Goal: Task Accomplishment & Management: Complete application form

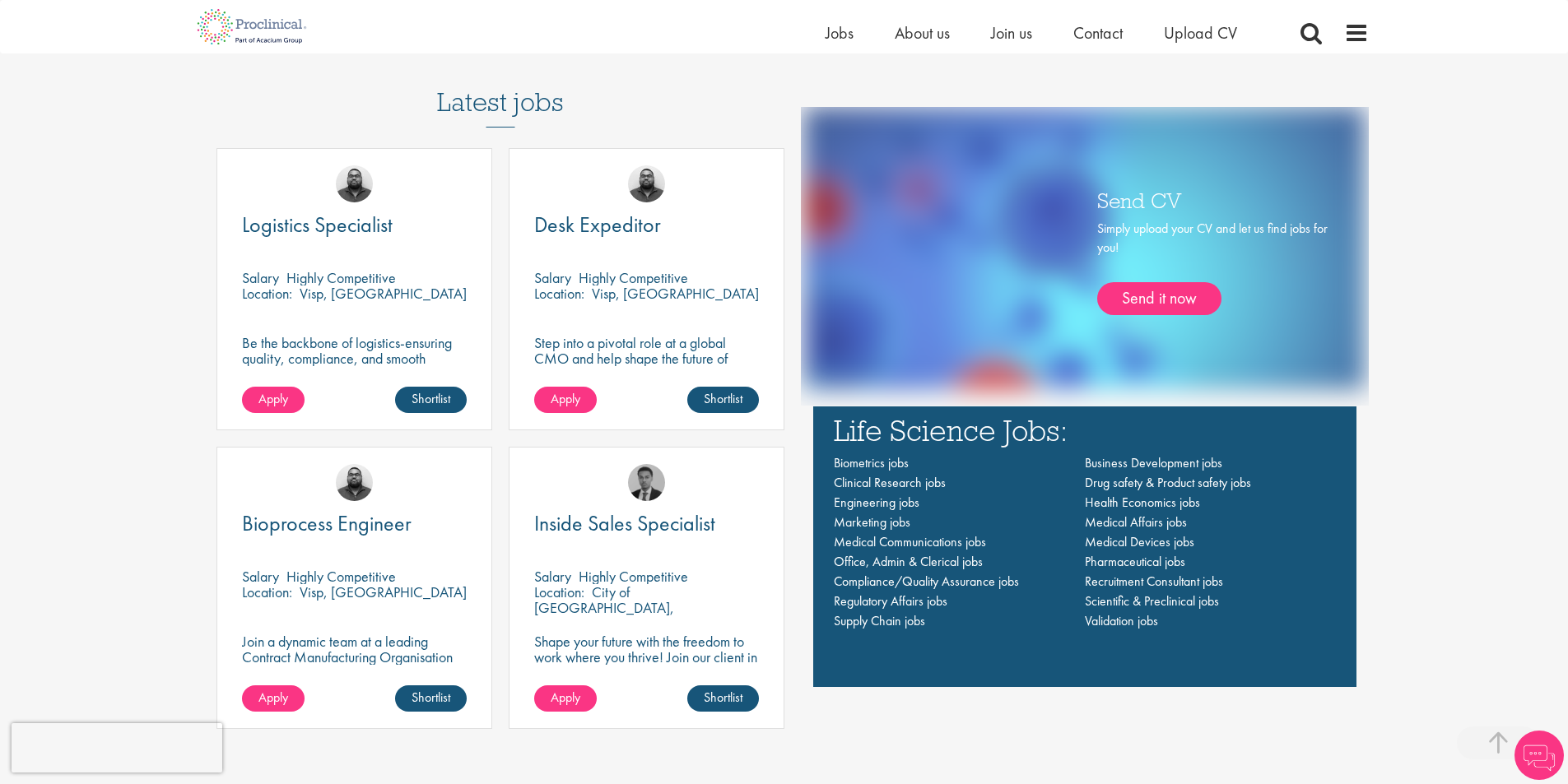
scroll to position [1234, 0]
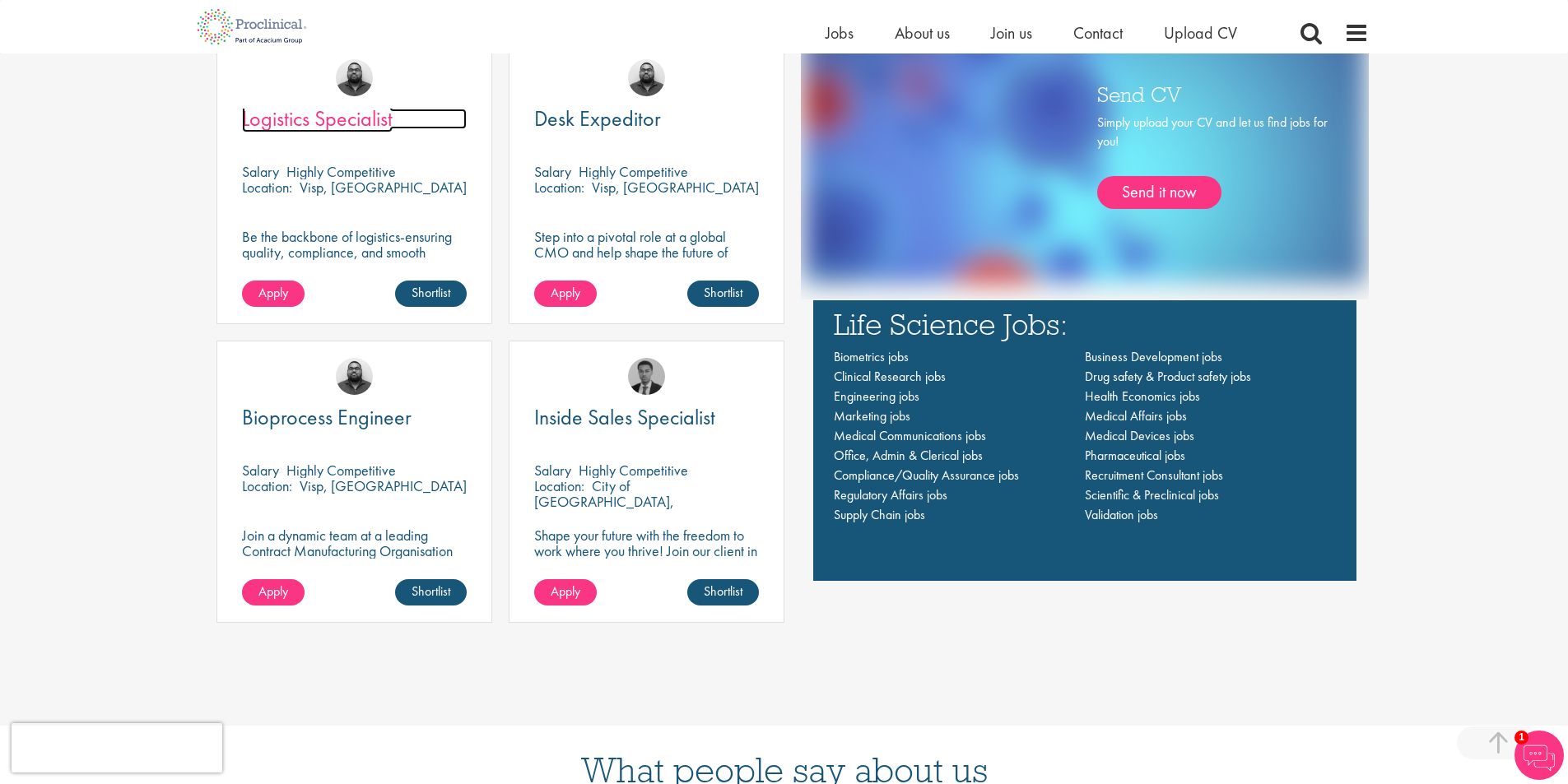
click at [346, 124] on span "Logistics Specialist" at bounding box center [316, 118] width 151 height 28
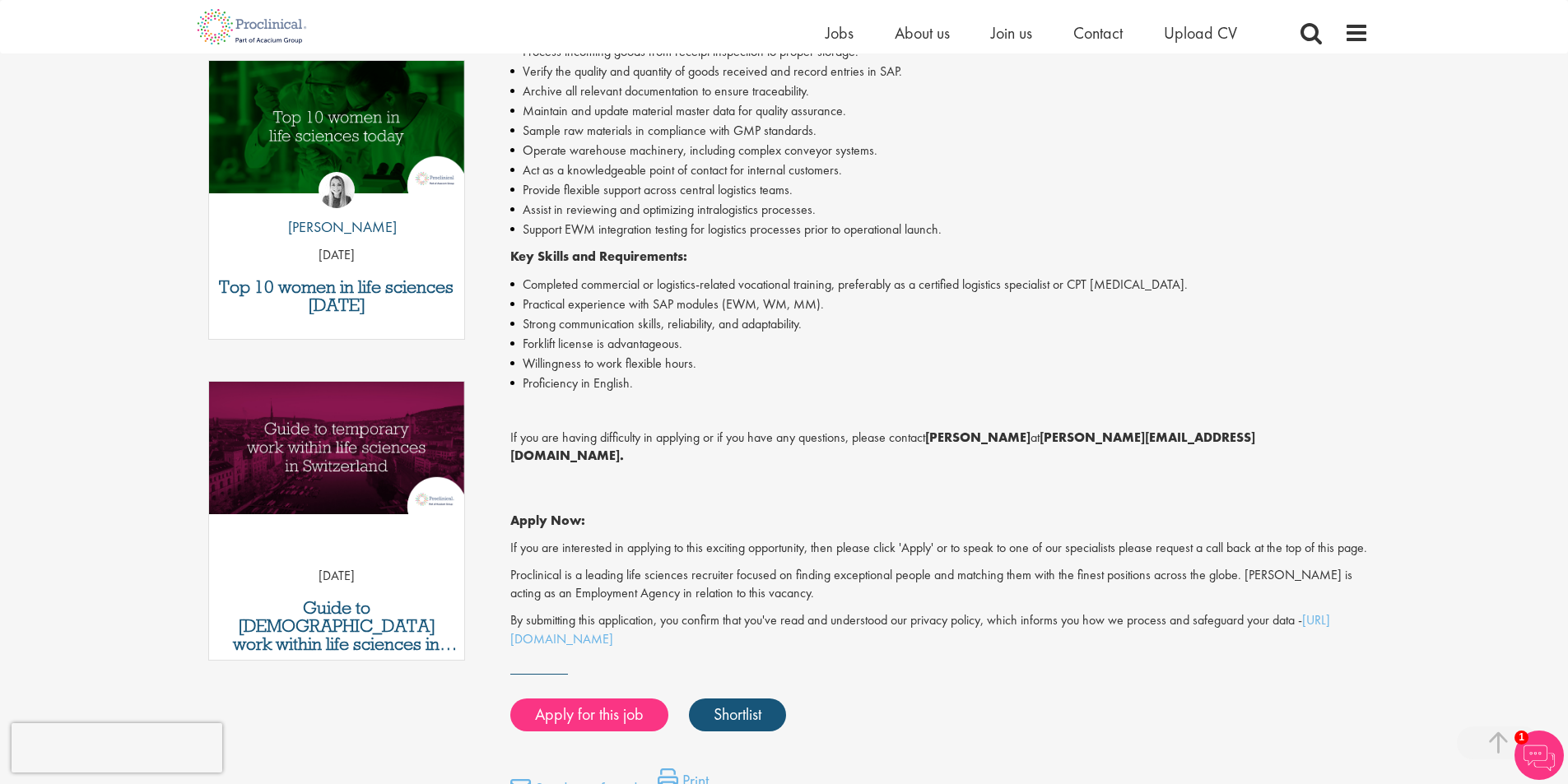
scroll to position [658, 0]
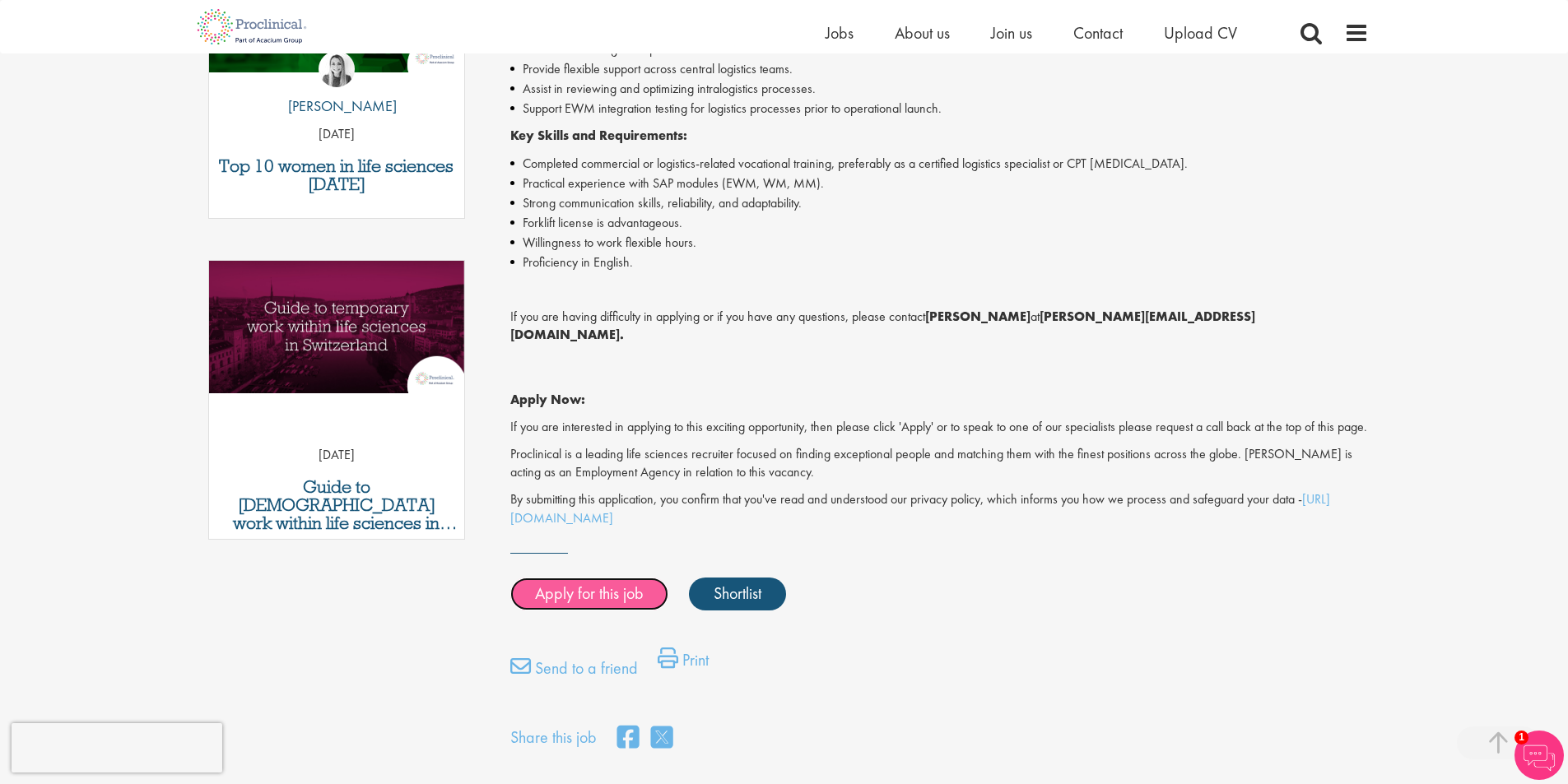
click at [582, 594] on link "Apply for this job" at bounding box center [590, 594] width 158 height 33
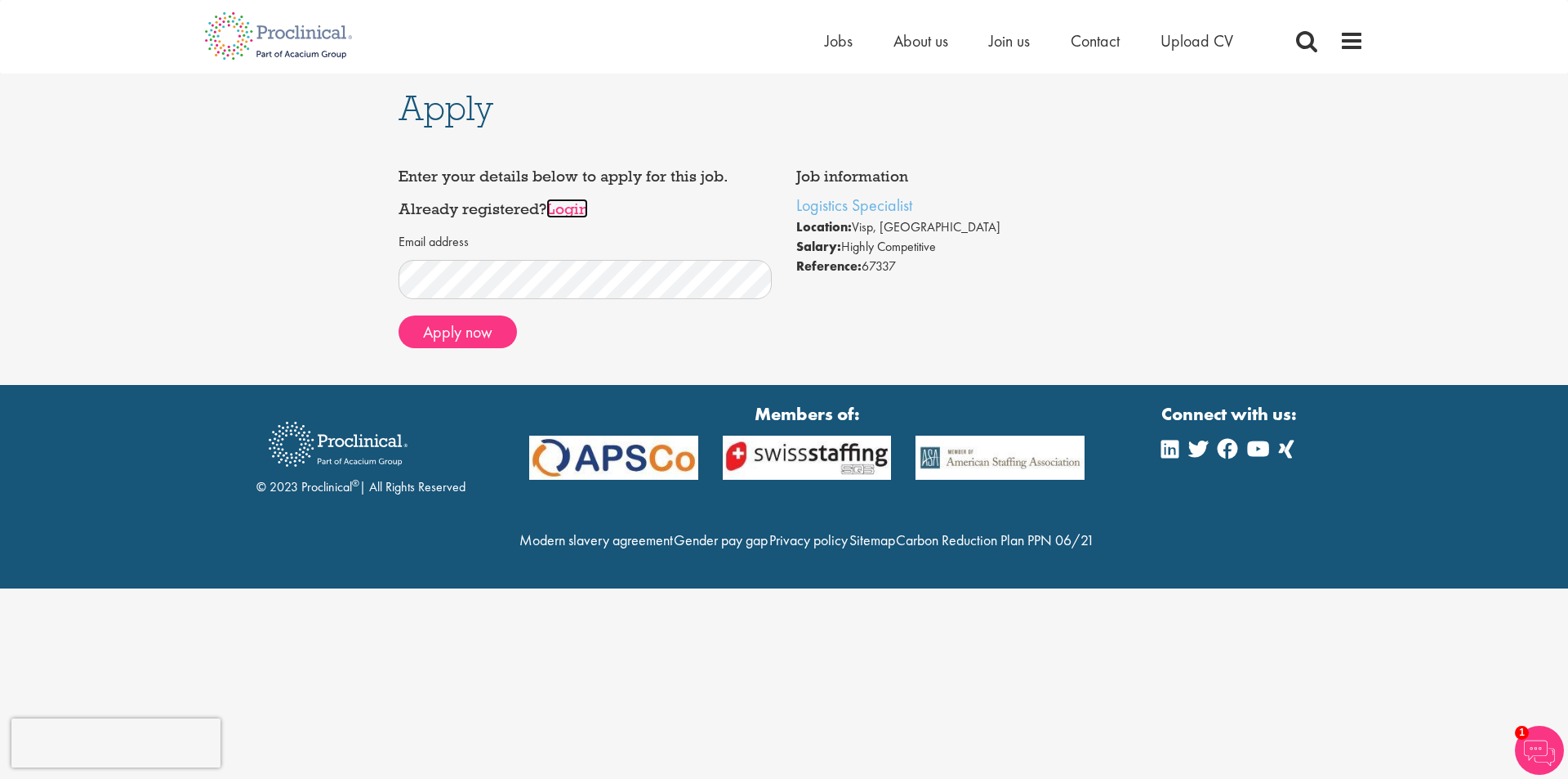
click at [575, 209] on link "Login" at bounding box center [567, 208] width 41 height 19
click at [571, 209] on link "Login" at bounding box center [567, 208] width 41 height 19
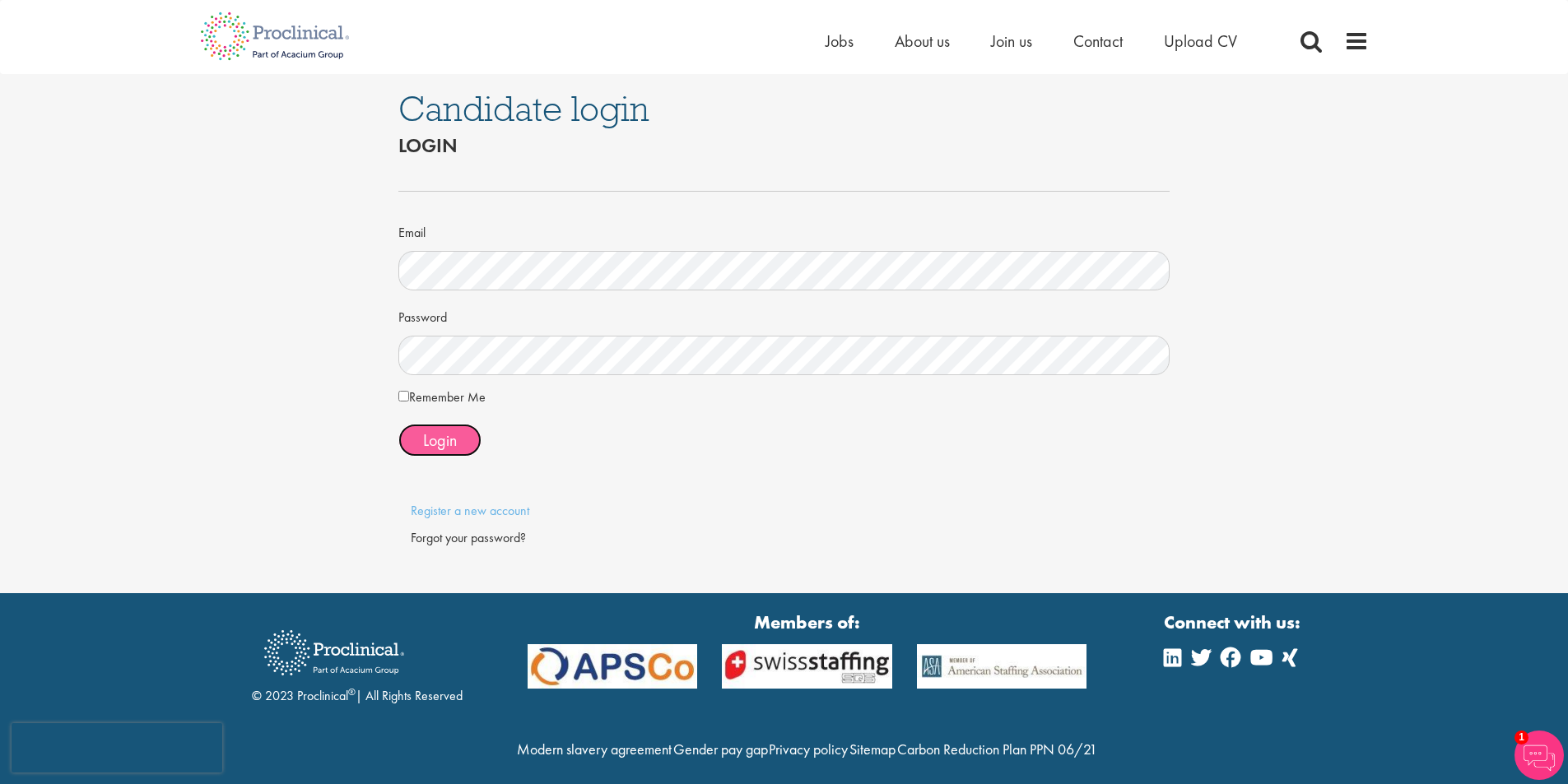
click at [414, 449] on button "Login" at bounding box center [440, 440] width 83 height 33
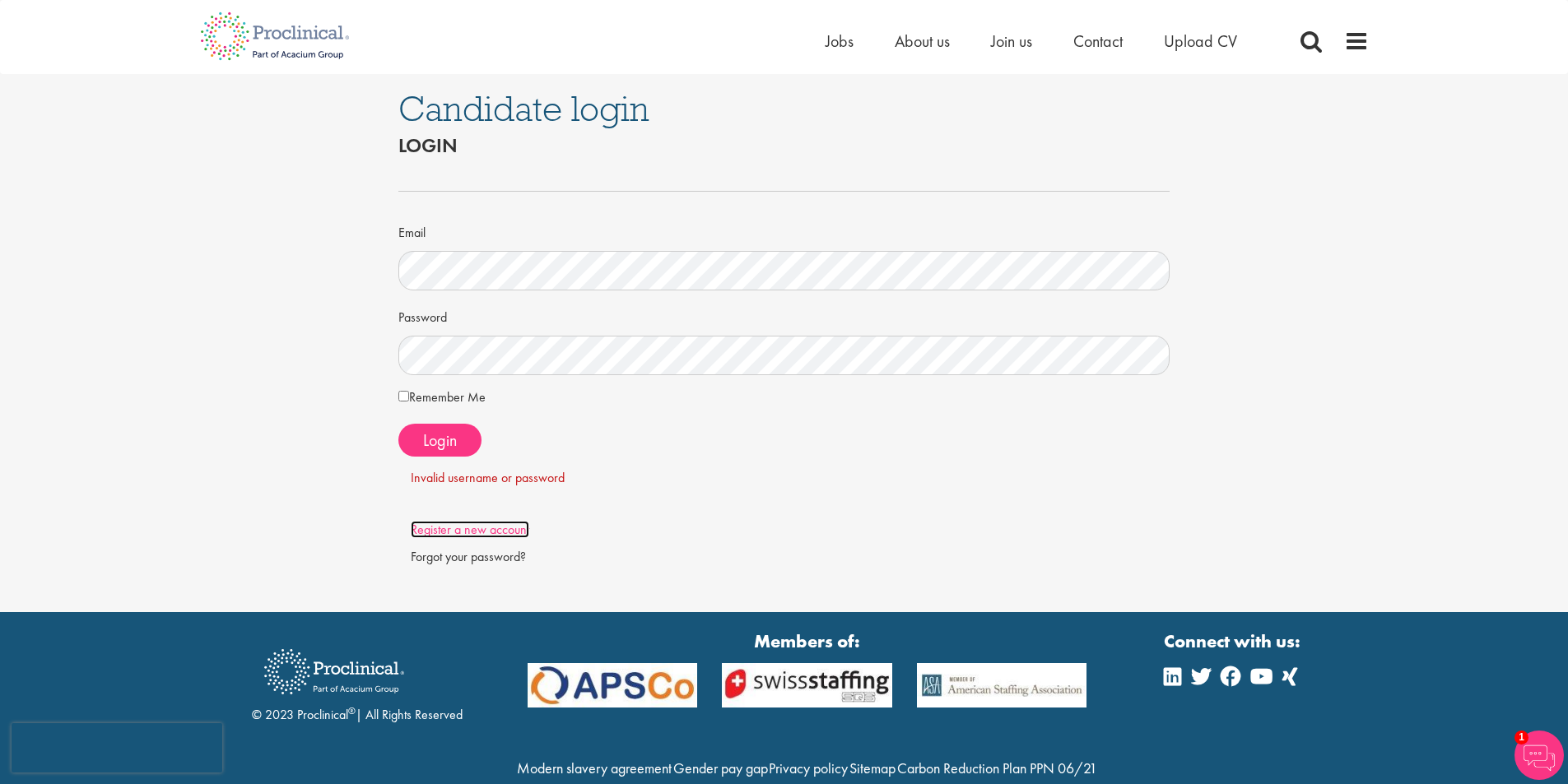
click at [470, 529] on link "Register a new account" at bounding box center [470, 529] width 118 height 17
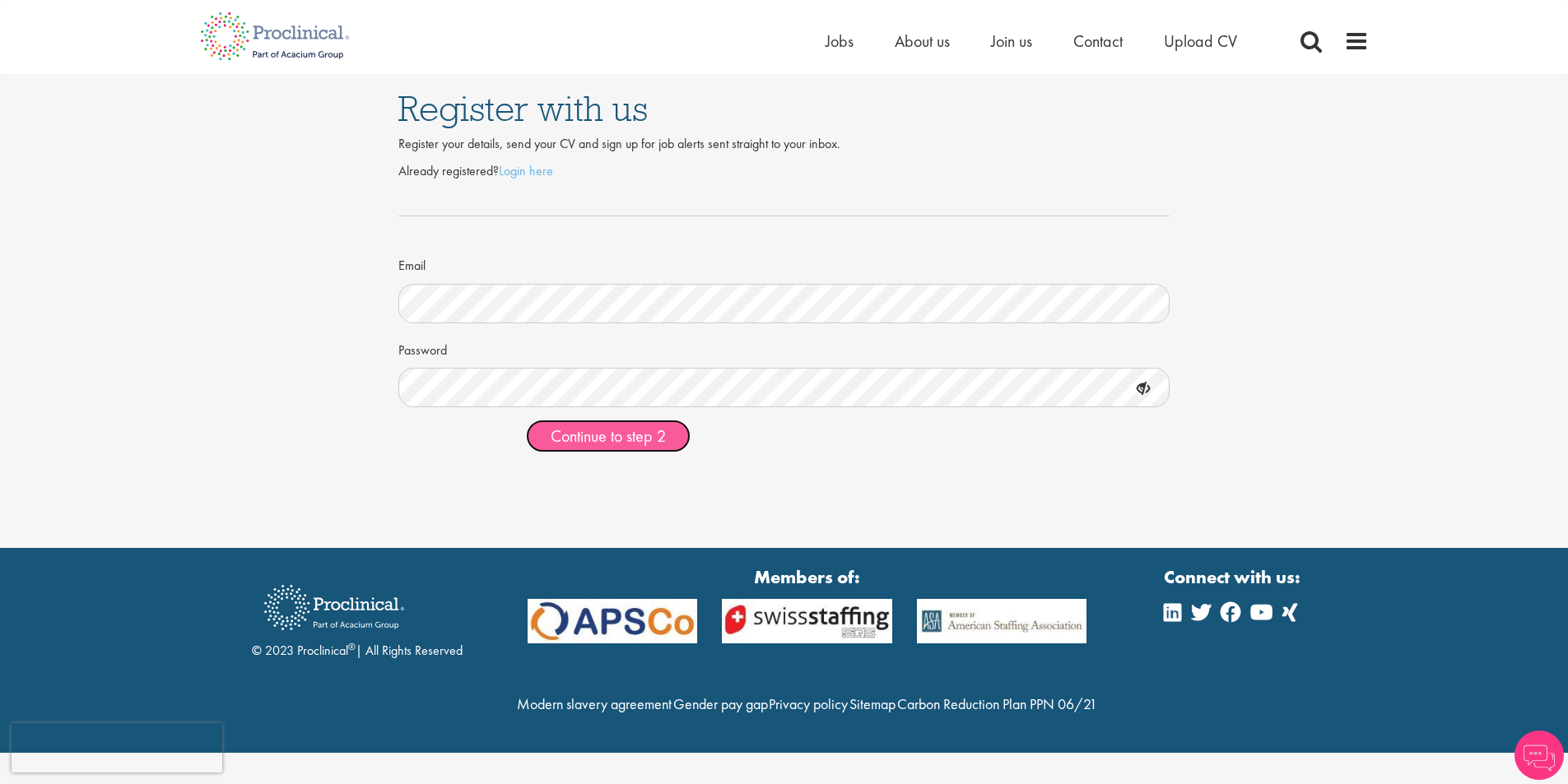
click at [654, 443] on span "Continue to step 2" at bounding box center [607, 435] width 115 height 21
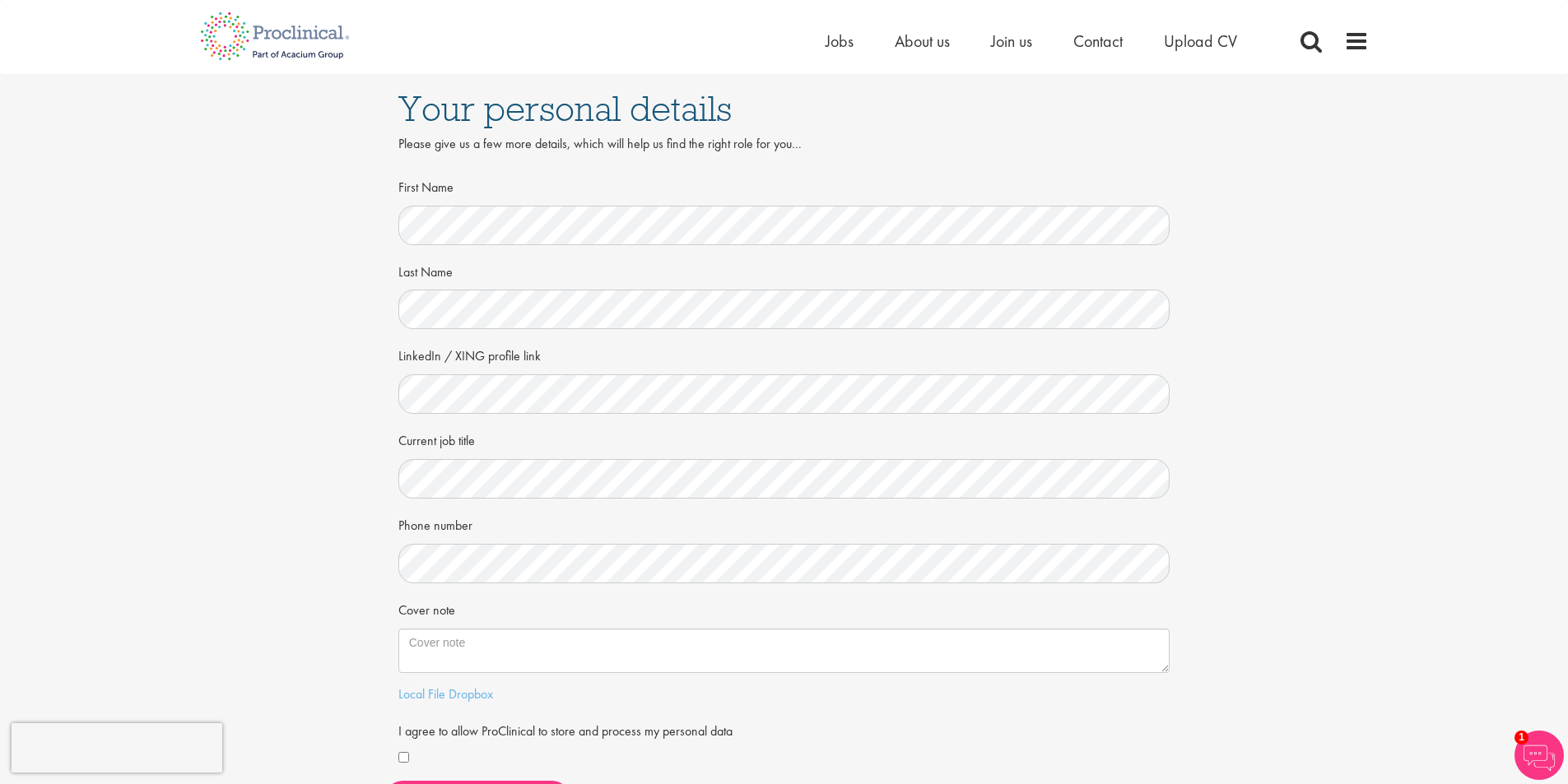
click at [540, 369] on div "LinkedIn / XING profile link" at bounding box center [784, 377] width 772 height 72
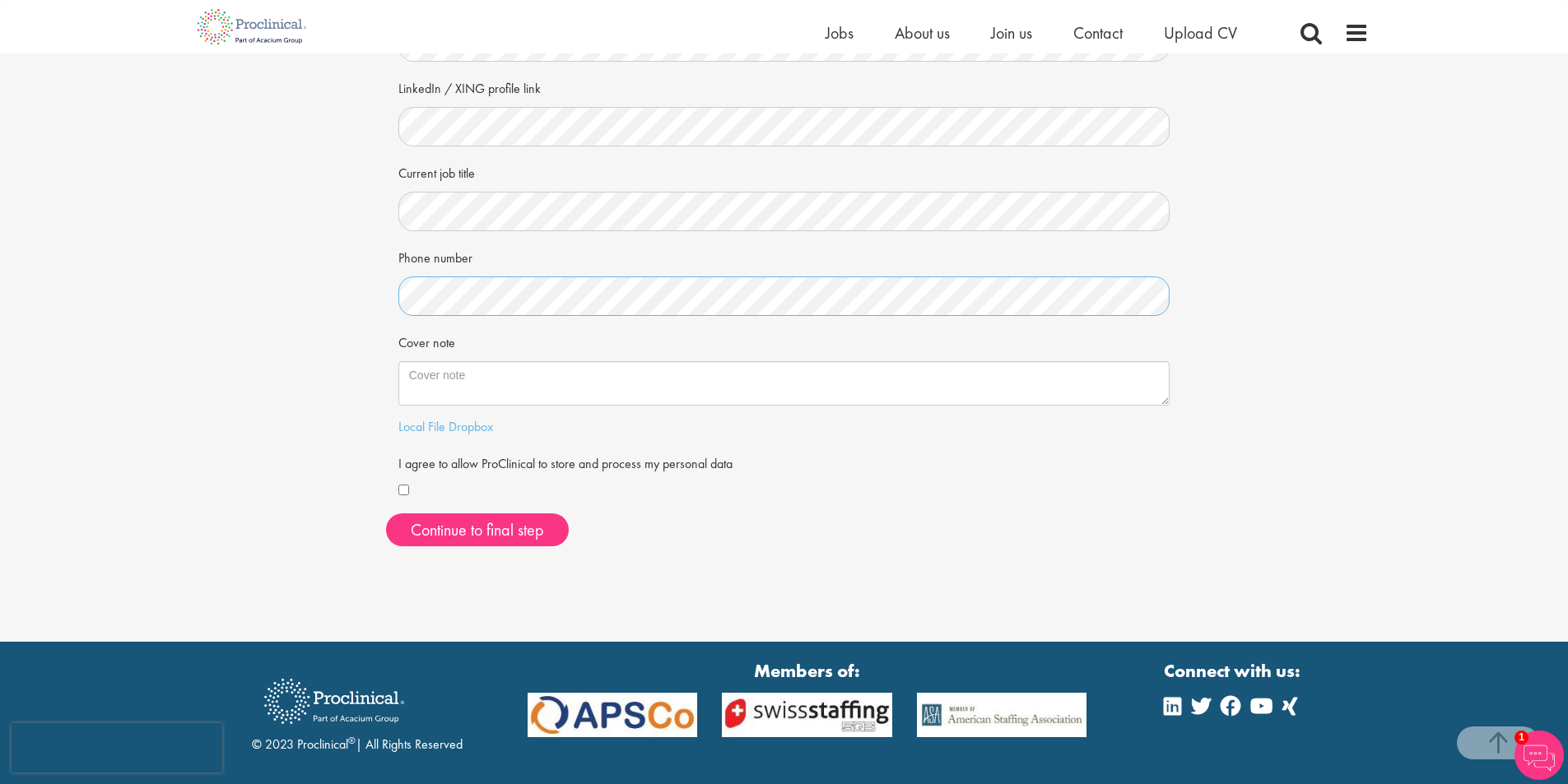
scroll to position [329, 0]
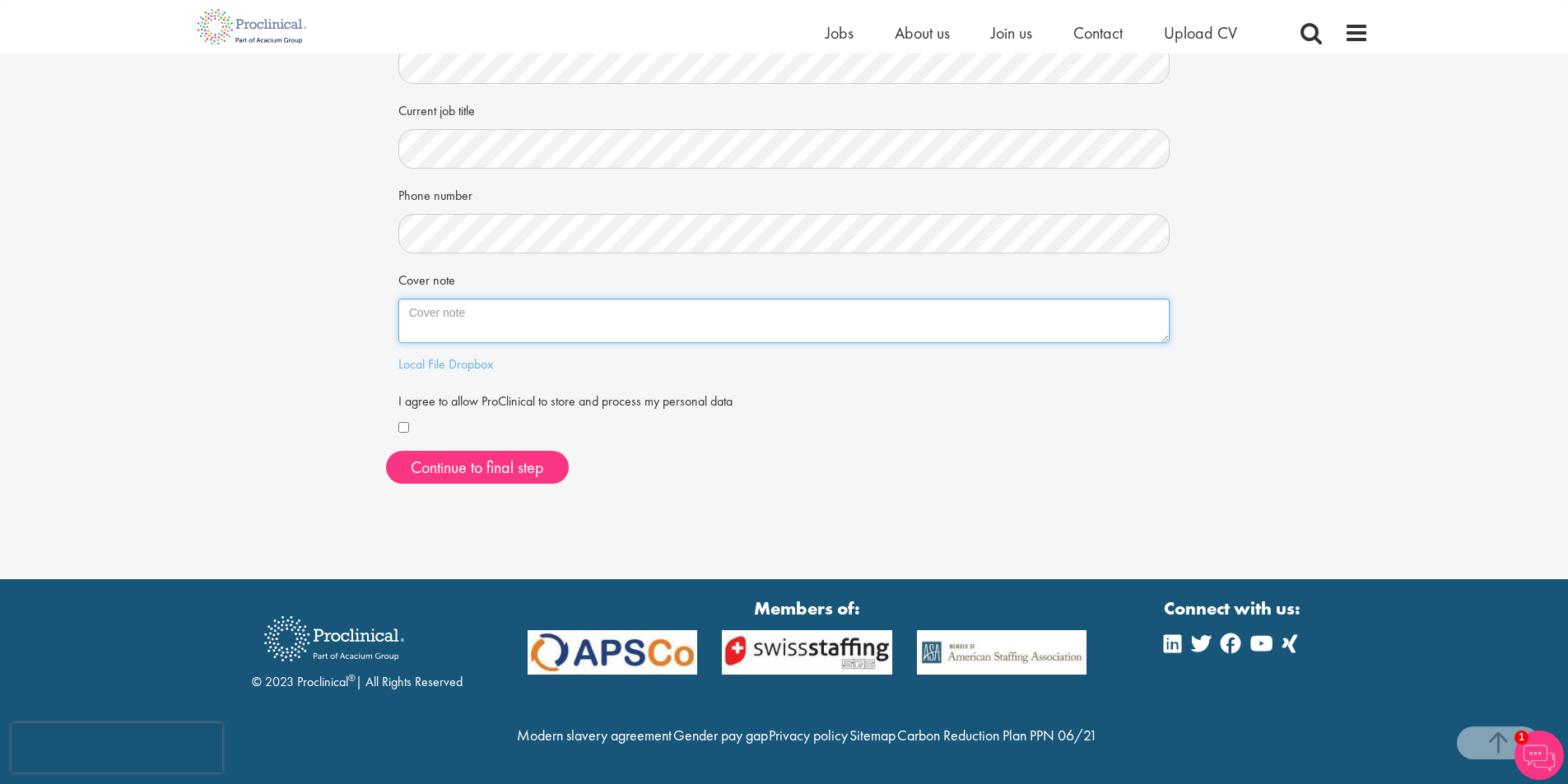
click at [450, 298] on textarea "Cover note" at bounding box center [784, 321] width 772 height 44
click at [434, 298] on textarea "Cover note" at bounding box center [784, 321] width 772 height 44
click at [505, 302] on textarea "Cover note" at bounding box center [784, 321] width 772 height 44
paste textarea "Dear Ms. Bennett, After several years working at the intersection between logis…"
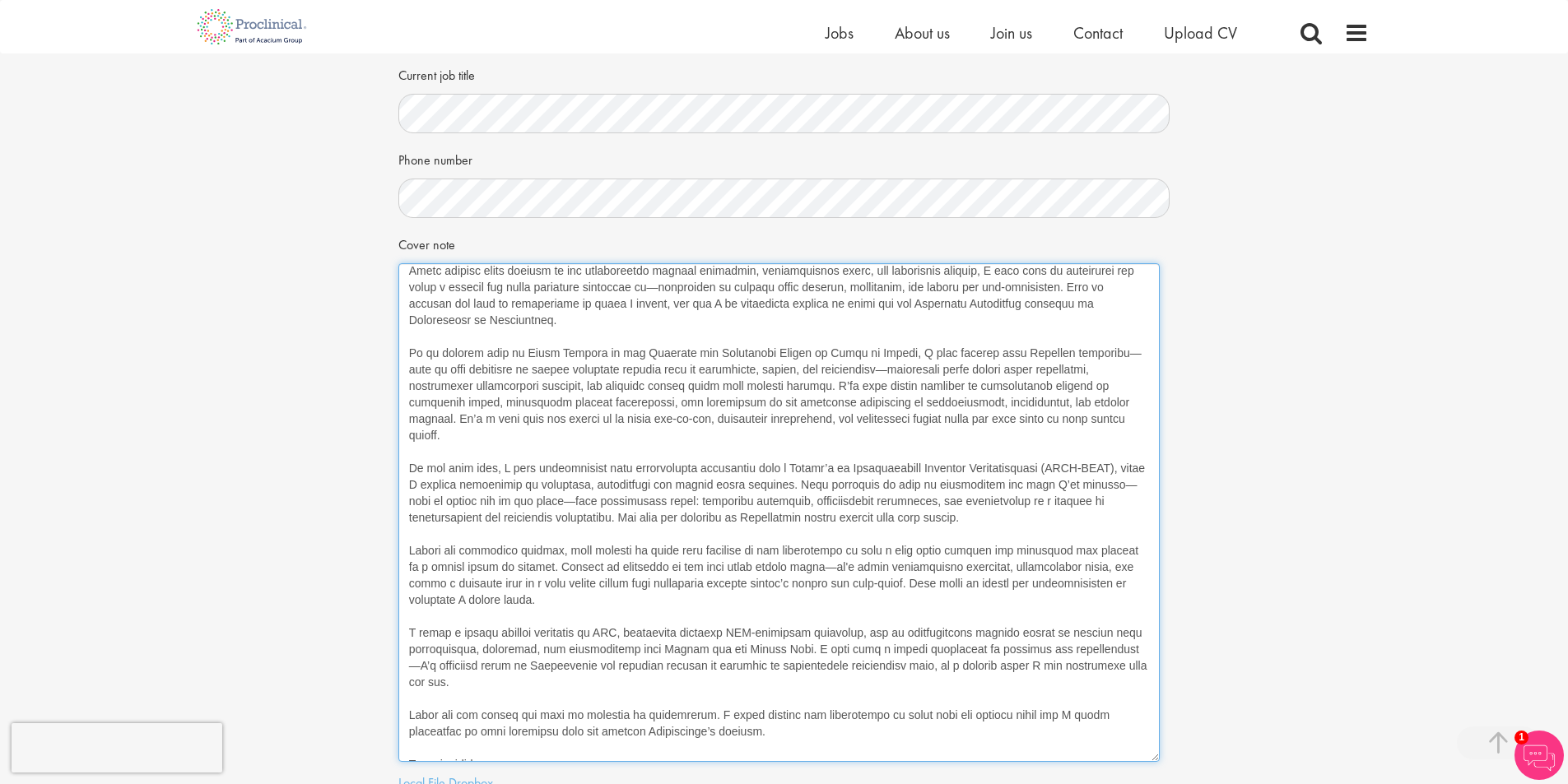
scroll to position [0, 0]
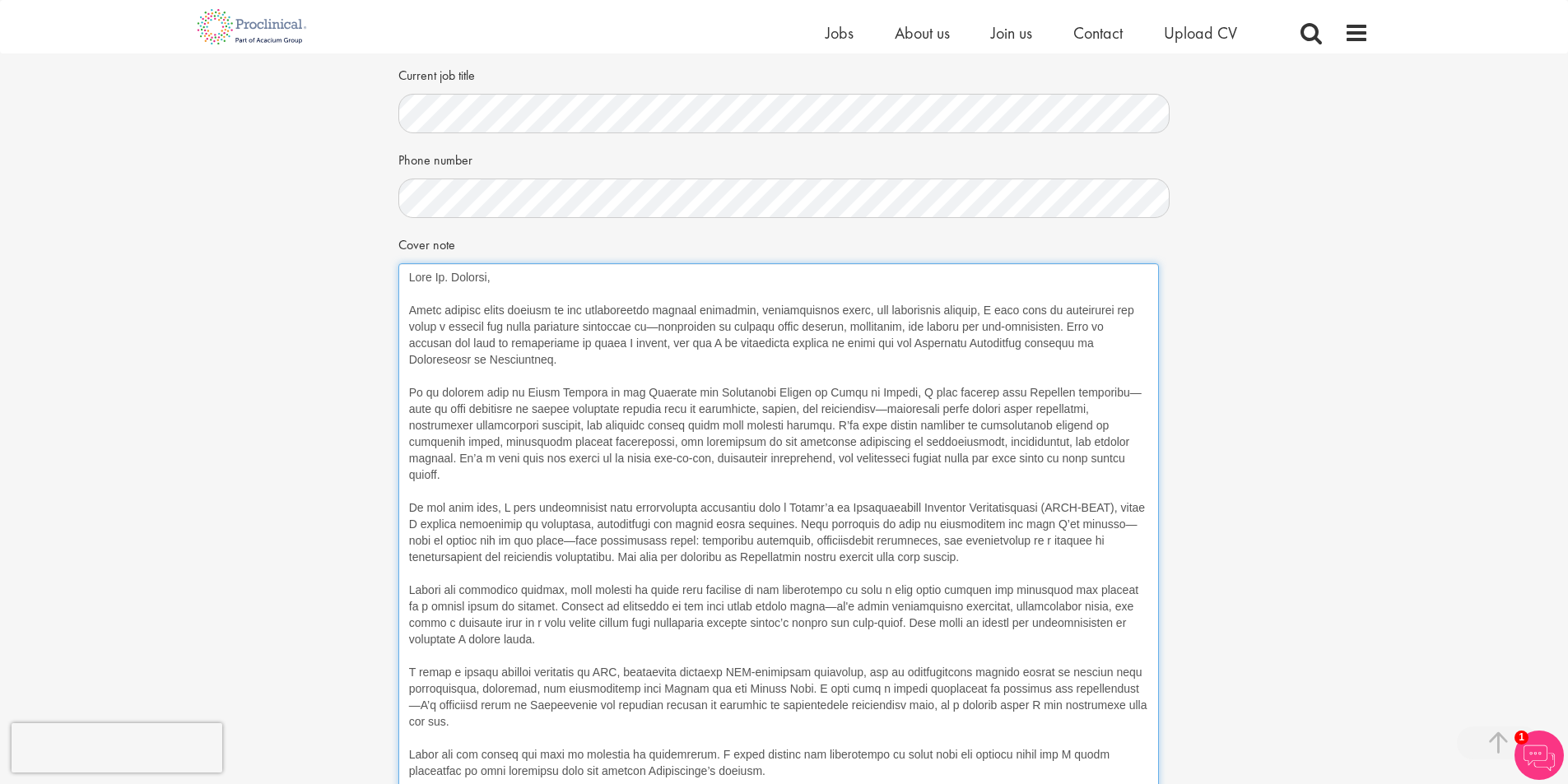
drag, startPoint x: 1165, startPoint y: 300, endPoint x: 1155, endPoint y: 815, distance: 515.1
click at [1155, 783] on html "This website uses cookies. By continuing to use this site, you are giving your …" at bounding box center [784, 460] width 1568 height 1609
click at [1015, 377] on textarea "Cover note" at bounding box center [779, 543] width 762 height 560
drag, startPoint x: 767, startPoint y: 393, endPoint x: 853, endPoint y: 389, distance: 86.1
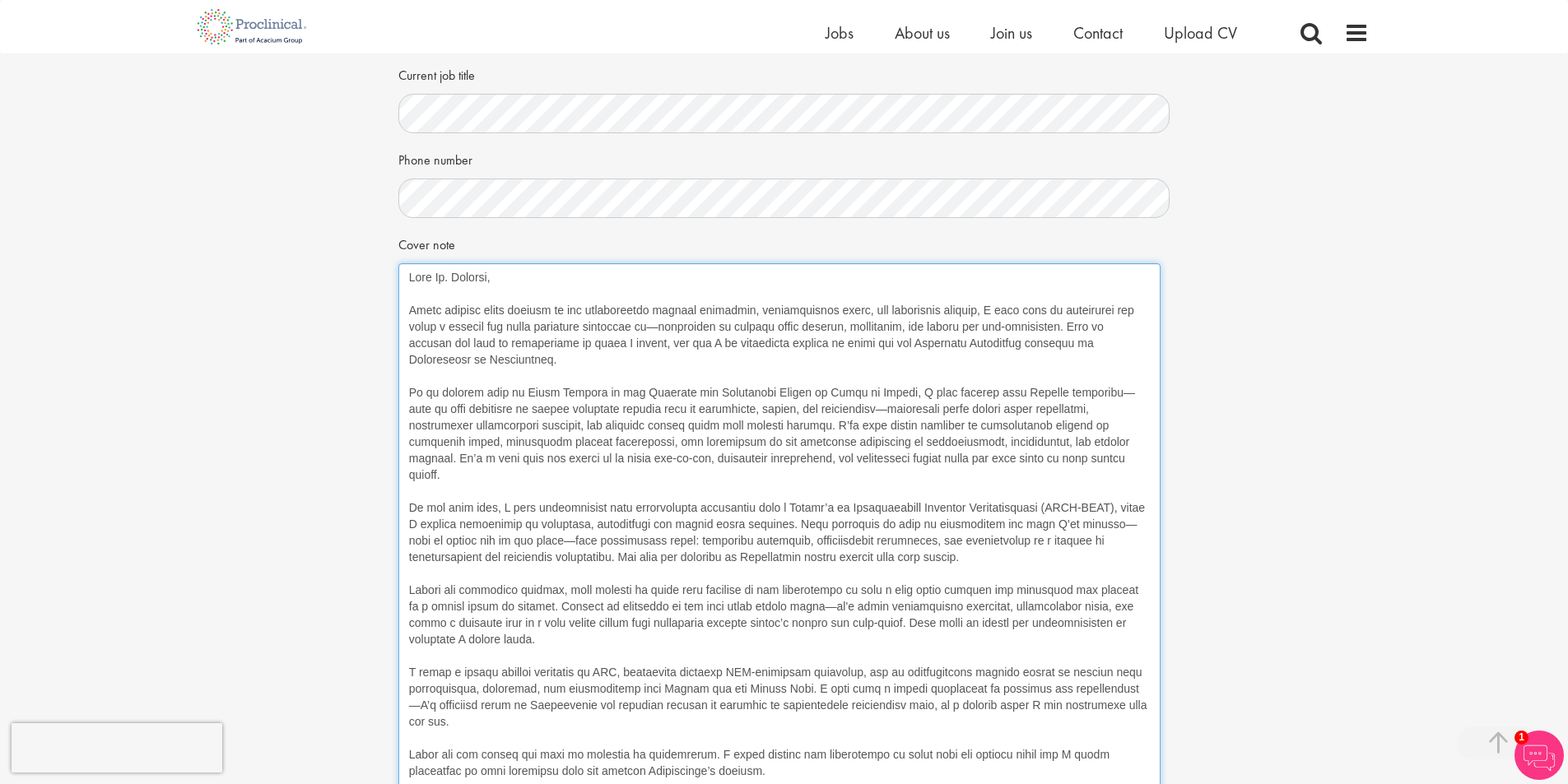
click at [853, 389] on textarea "Cover note" at bounding box center [779, 543] width 762 height 560
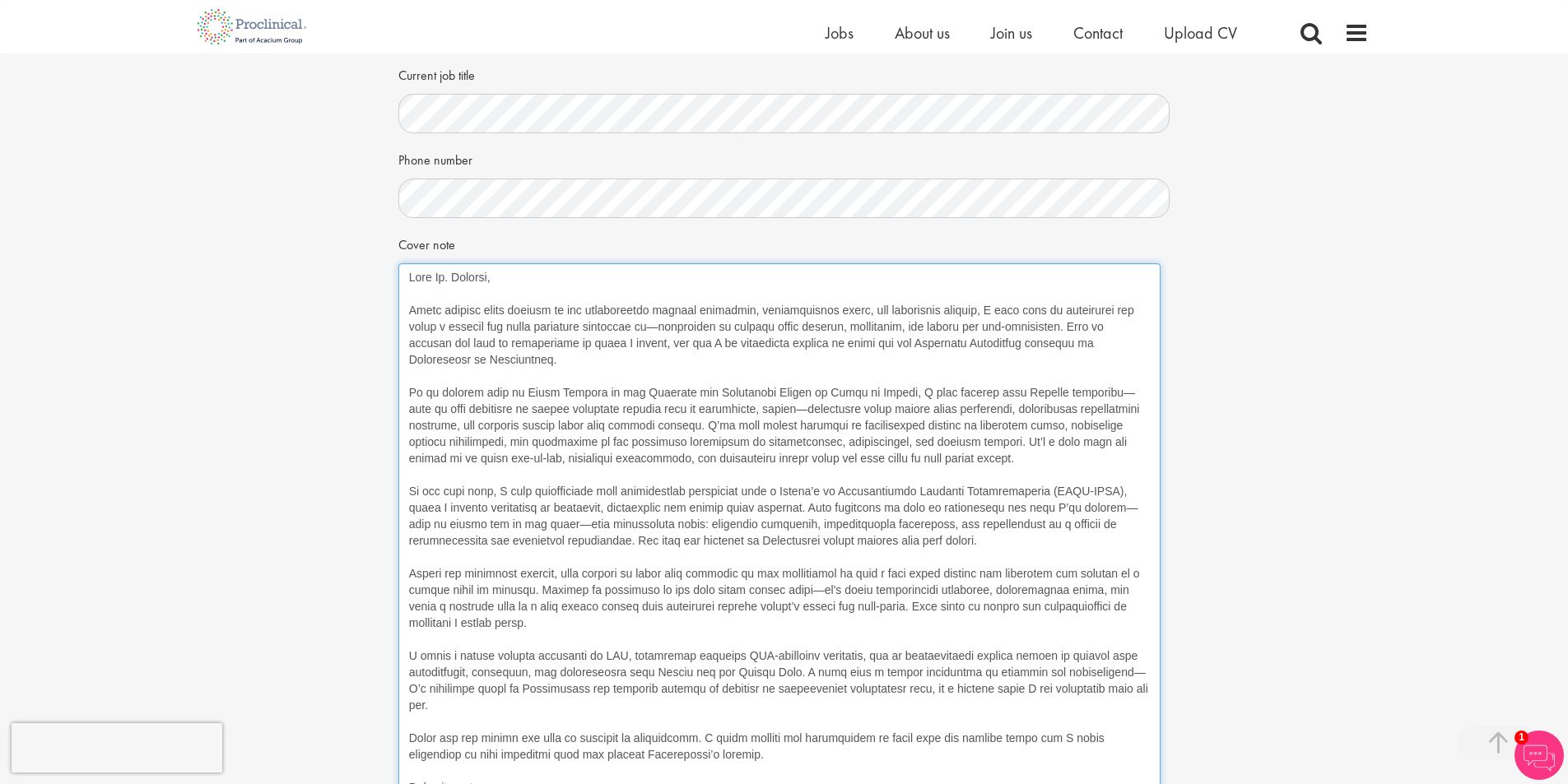
click at [727, 395] on textarea "Cover note" at bounding box center [779, 543] width 762 height 560
click at [985, 444] on textarea "Cover note" at bounding box center [779, 543] width 762 height 560
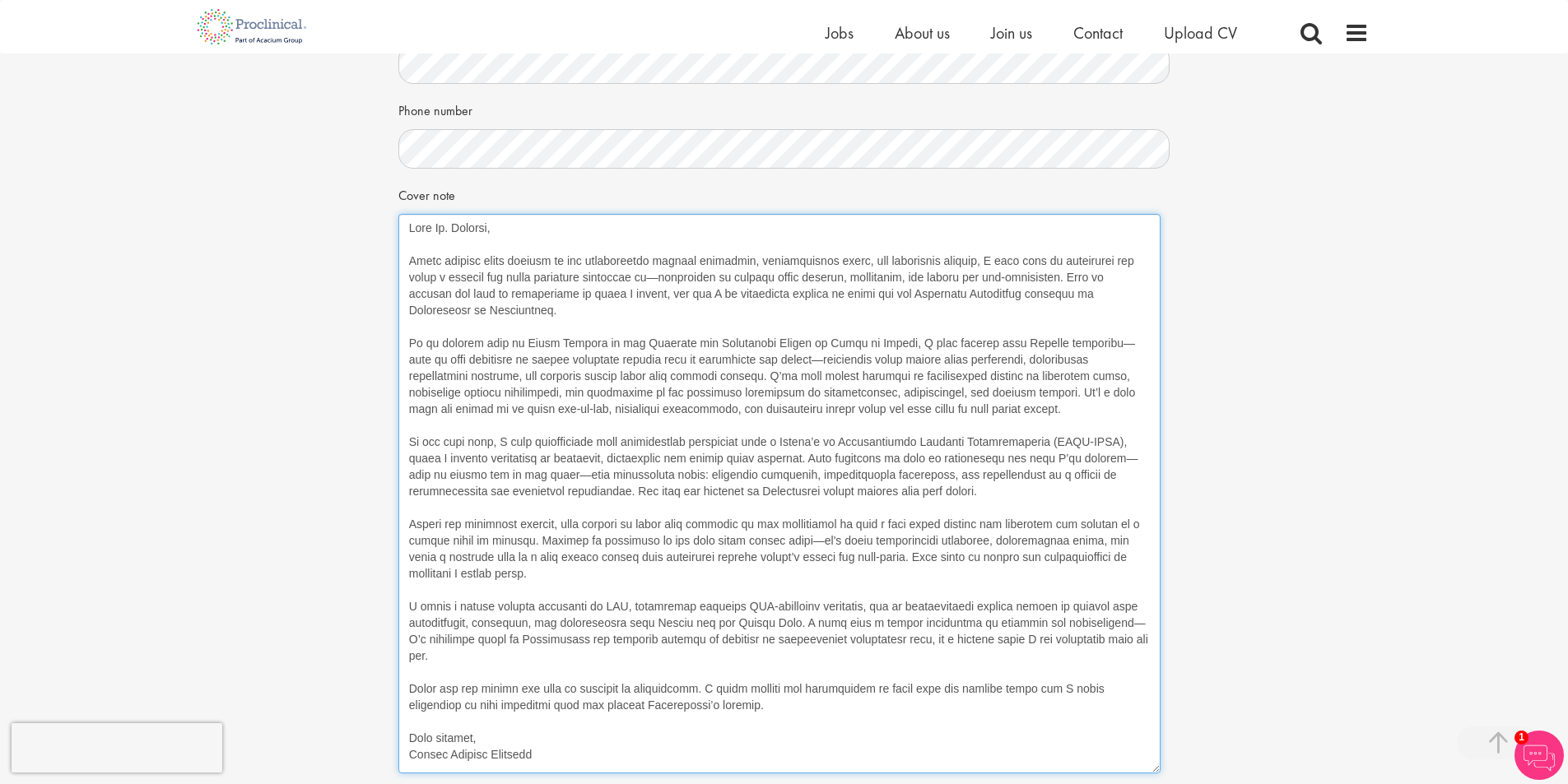
scroll to position [509, 0]
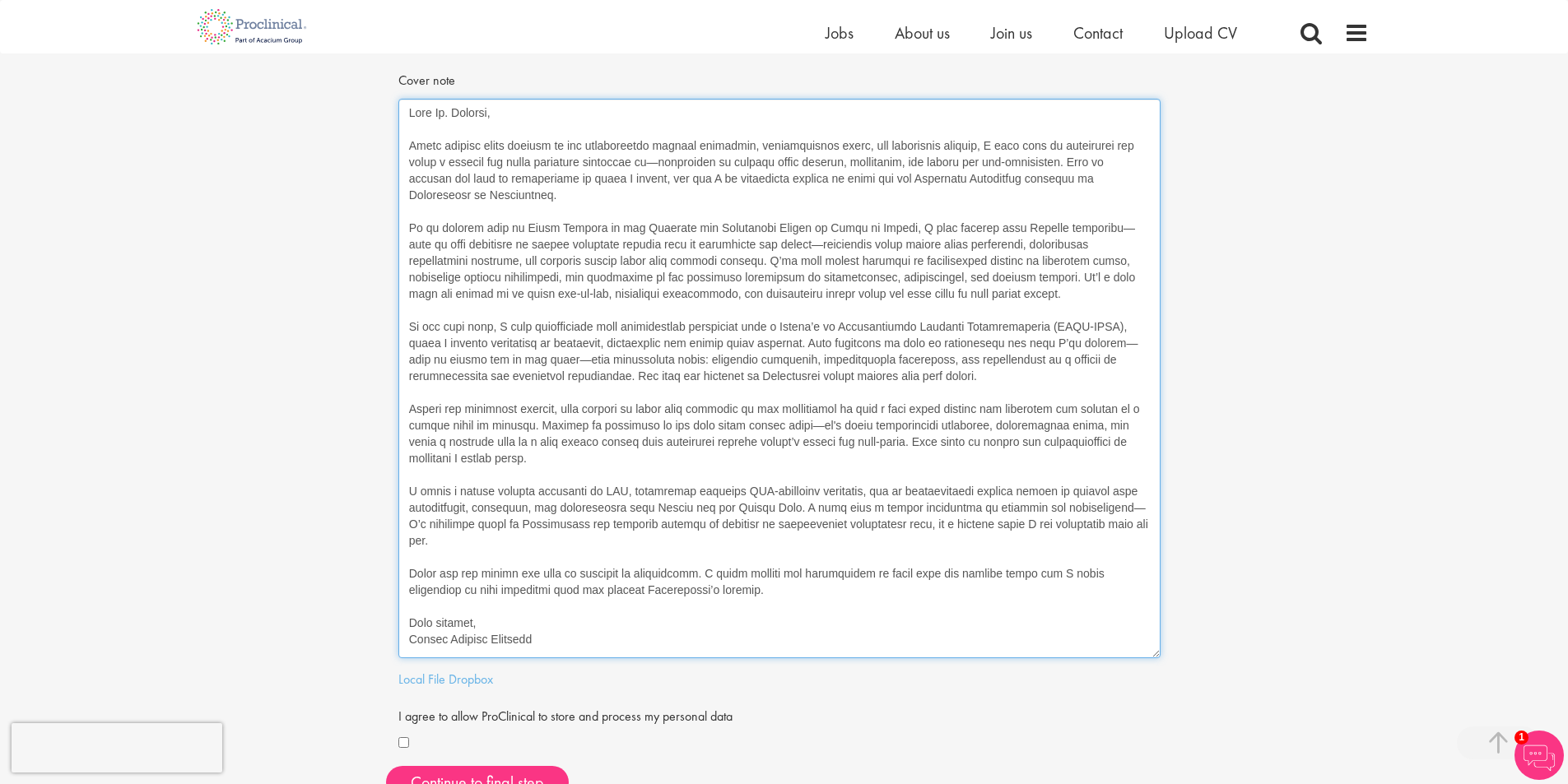
drag, startPoint x: 447, startPoint y: 474, endPoint x: 896, endPoint y: 475, distance: 449.0
click at [896, 475] on textarea "Cover note" at bounding box center [779, 378] width 762 height 560
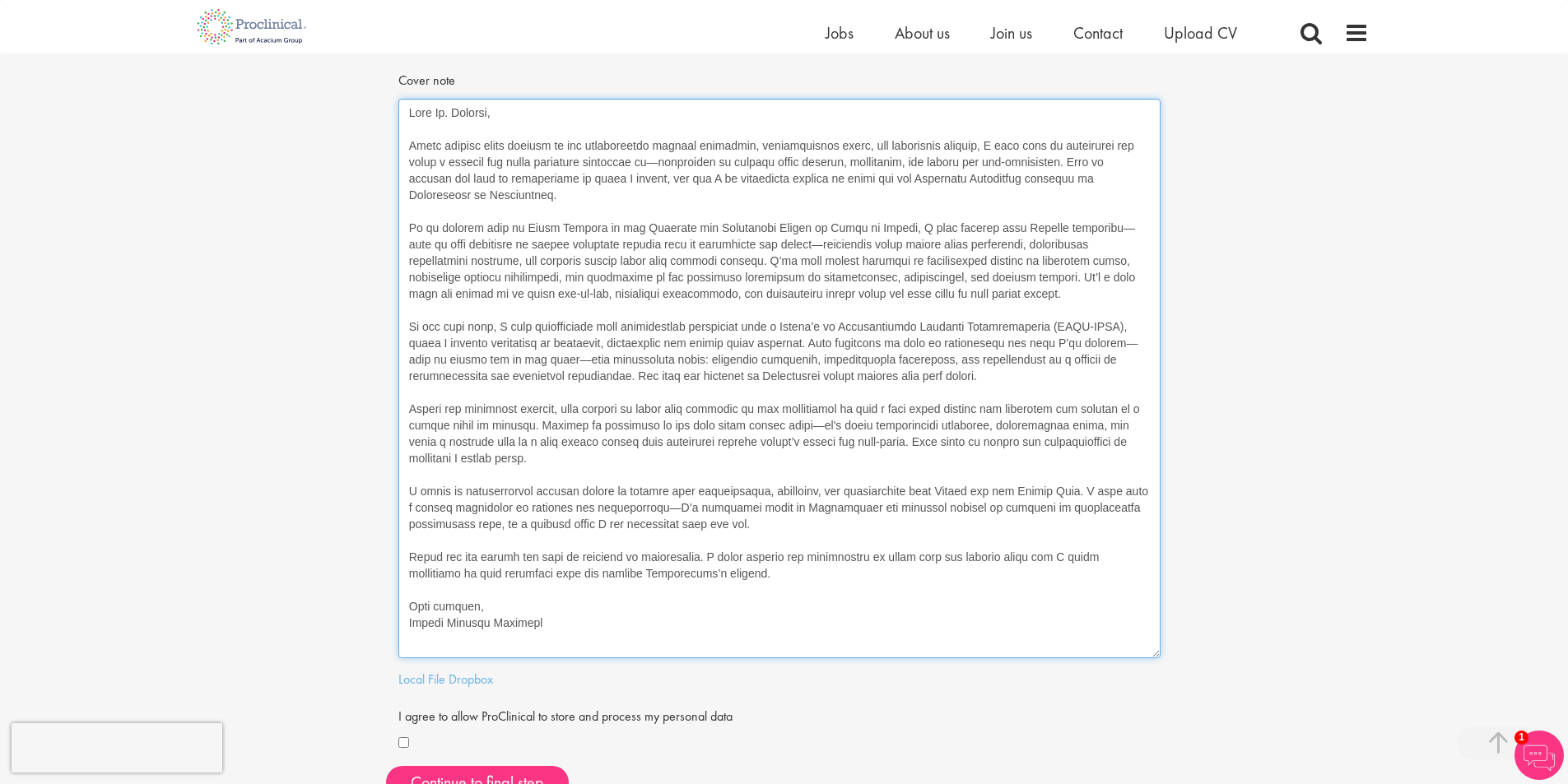
drag, startPoint x: 649, startPoint y: 490, endPoint x: 691, endPoint y: 503, distance: 44.0
click at [691, 503] on textarea "Cover note" at bounding box center [779, 378] width 762 height 560
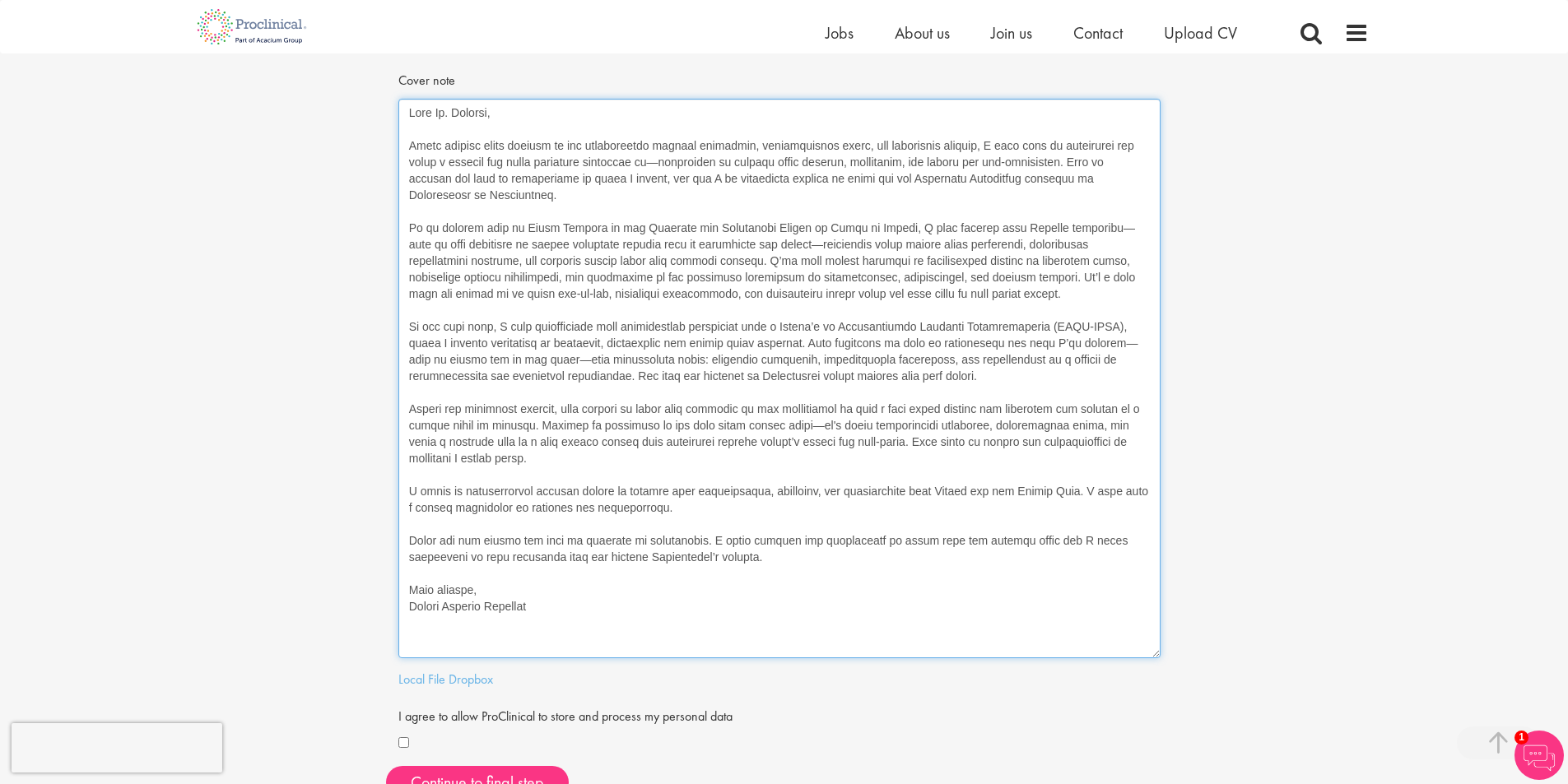
scroll to position [756, 0]
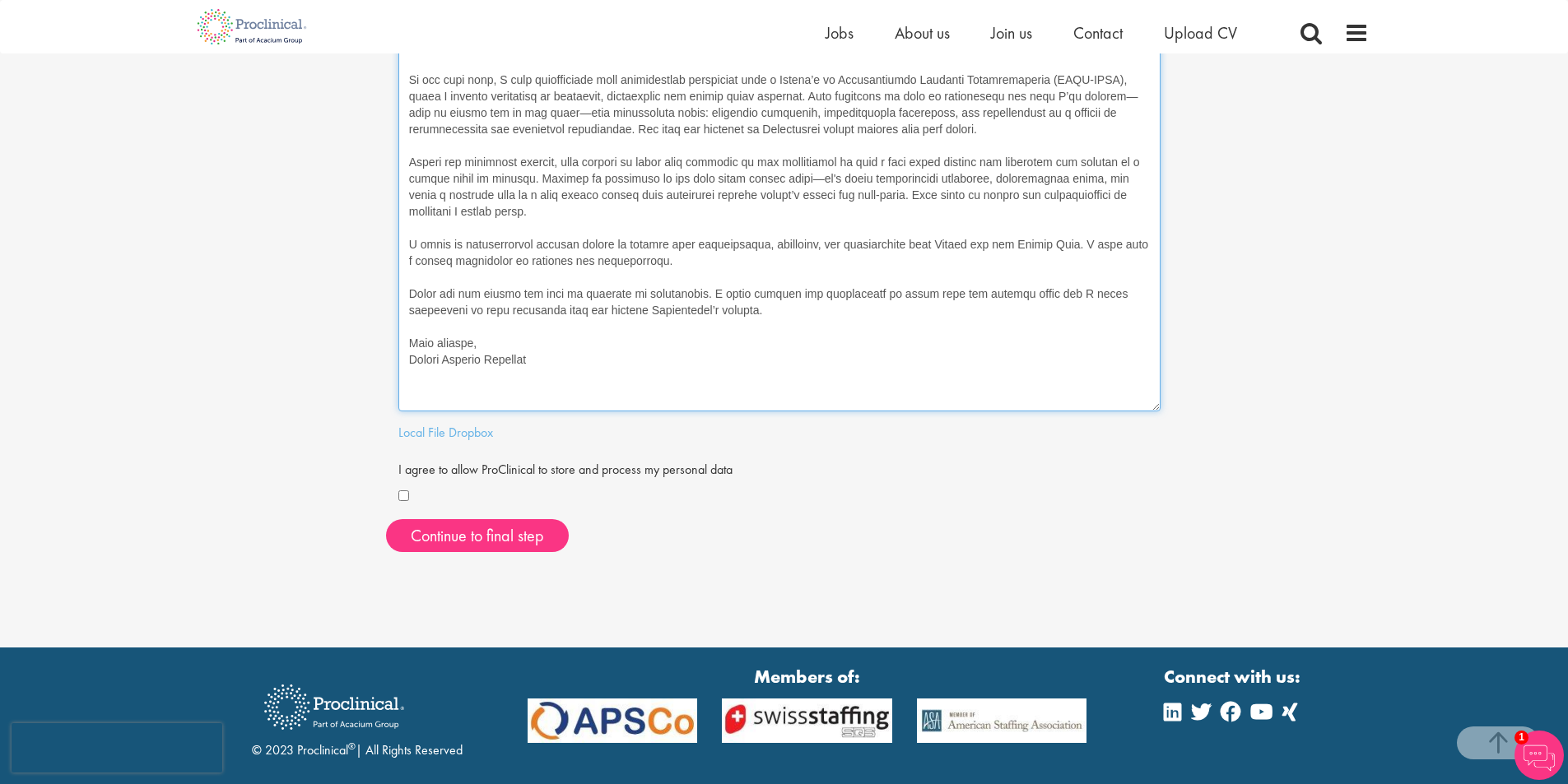
type textarea "Dear Ms. Bennett, After several years working at the intersection between logis…"
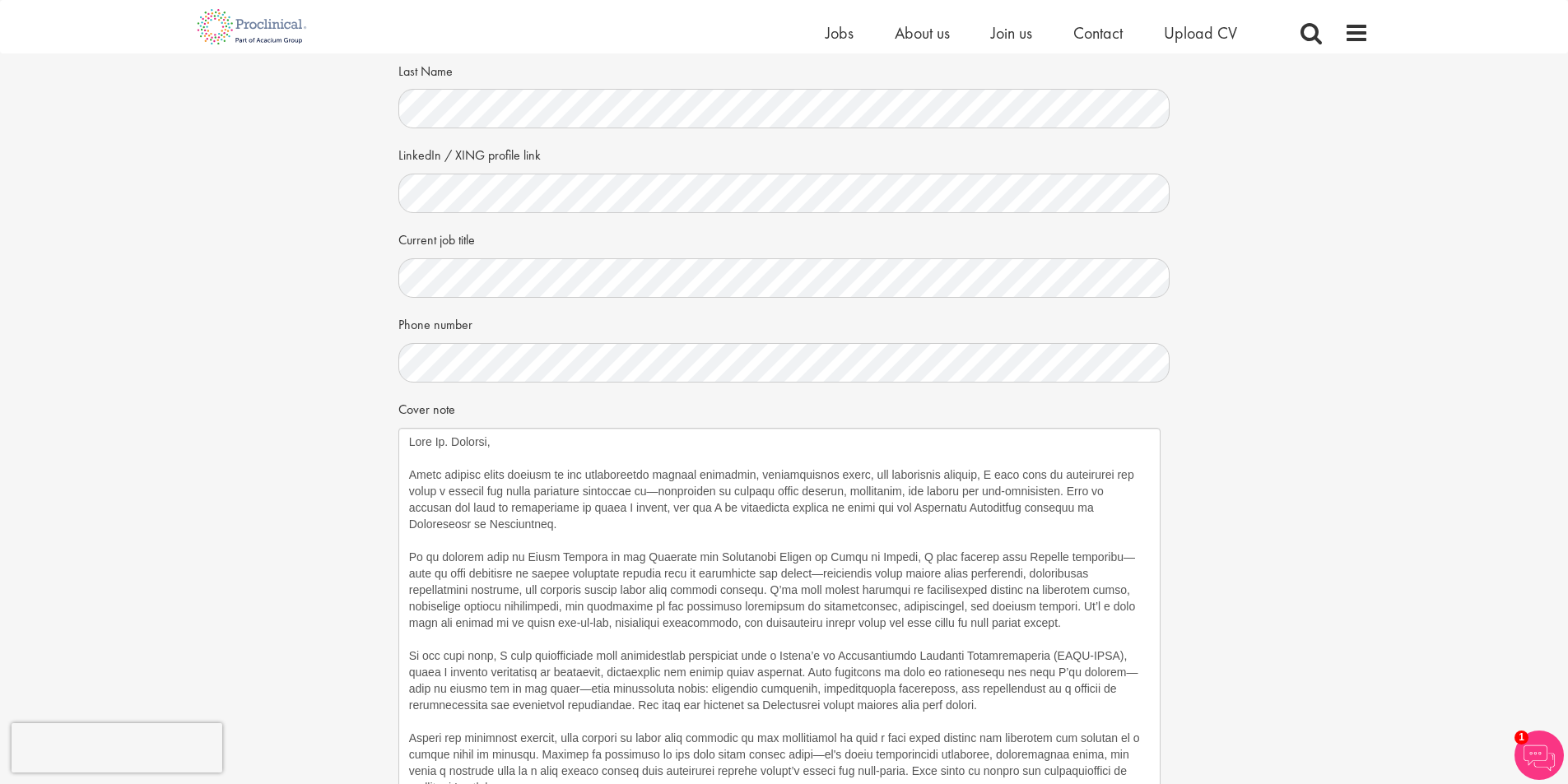
scroll to position [0, 0]
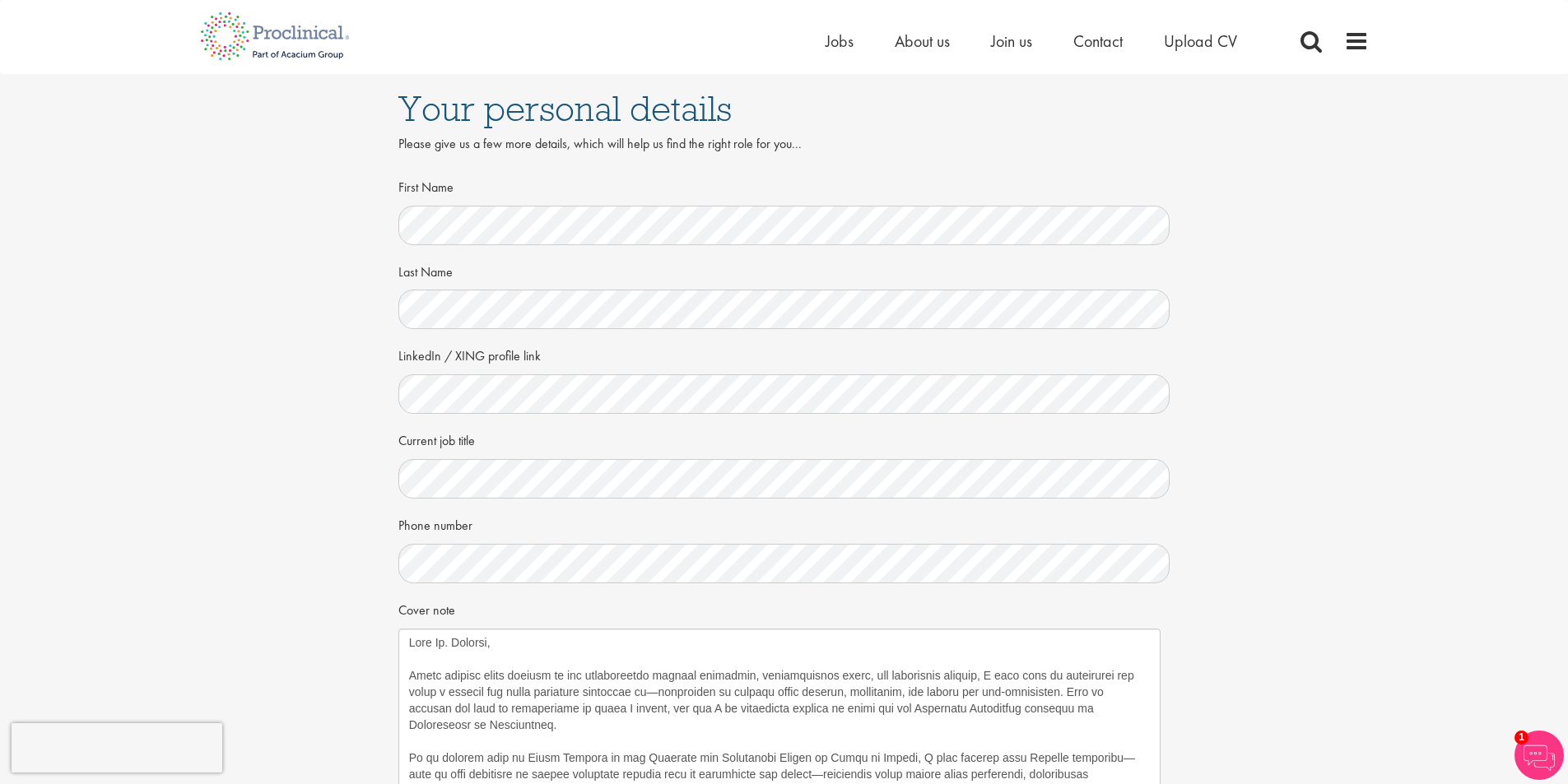
click at [178, 384] on div "Your personal details Please give us a few more details, which will help us fin…" at bounding box center [784, 707] width 1593 height 1268
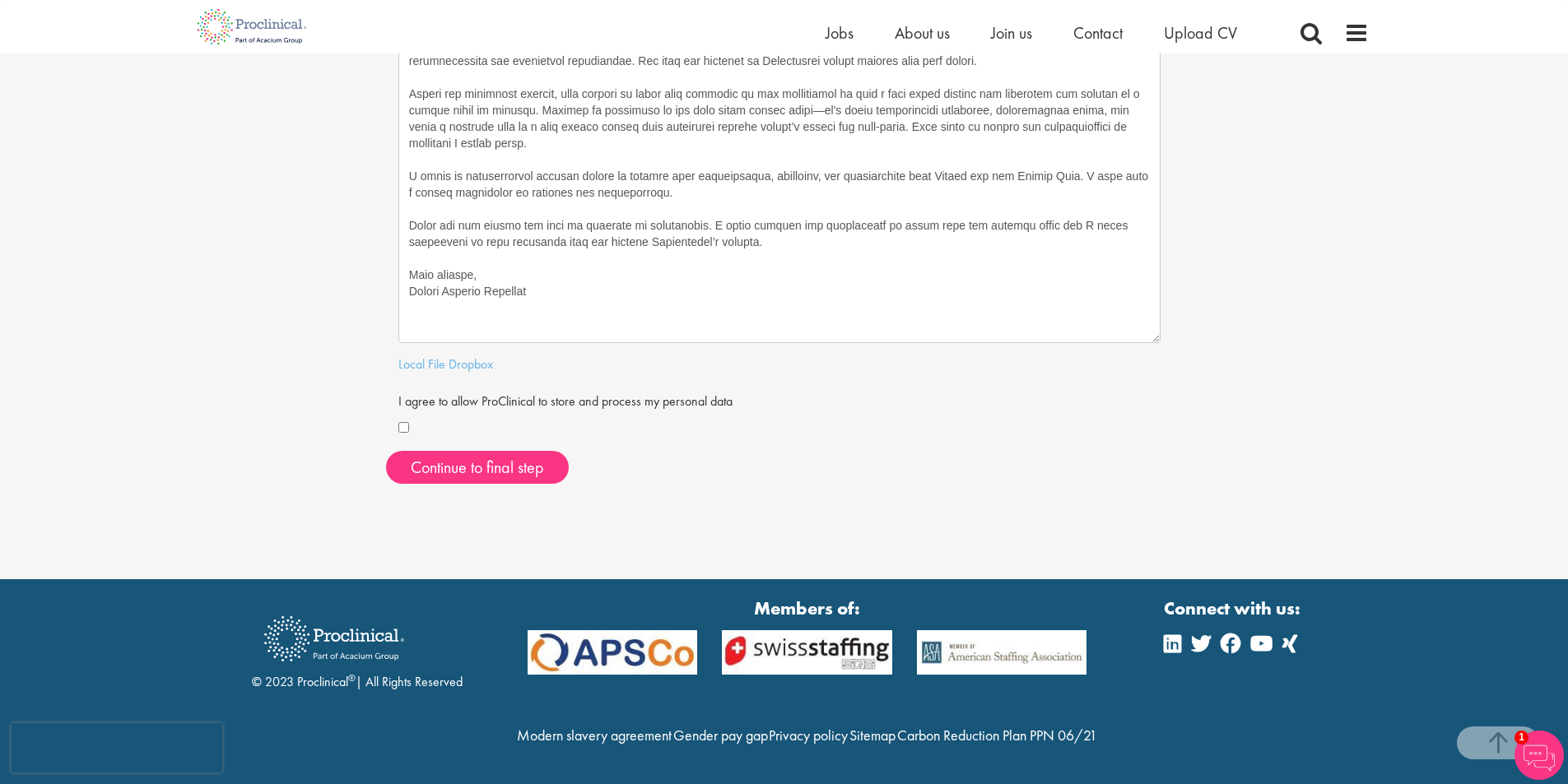
scroll to position [860, 0]
click at [494, 451] on button "Continue to final step" at bounding box center [477, 467] width 183 height 33
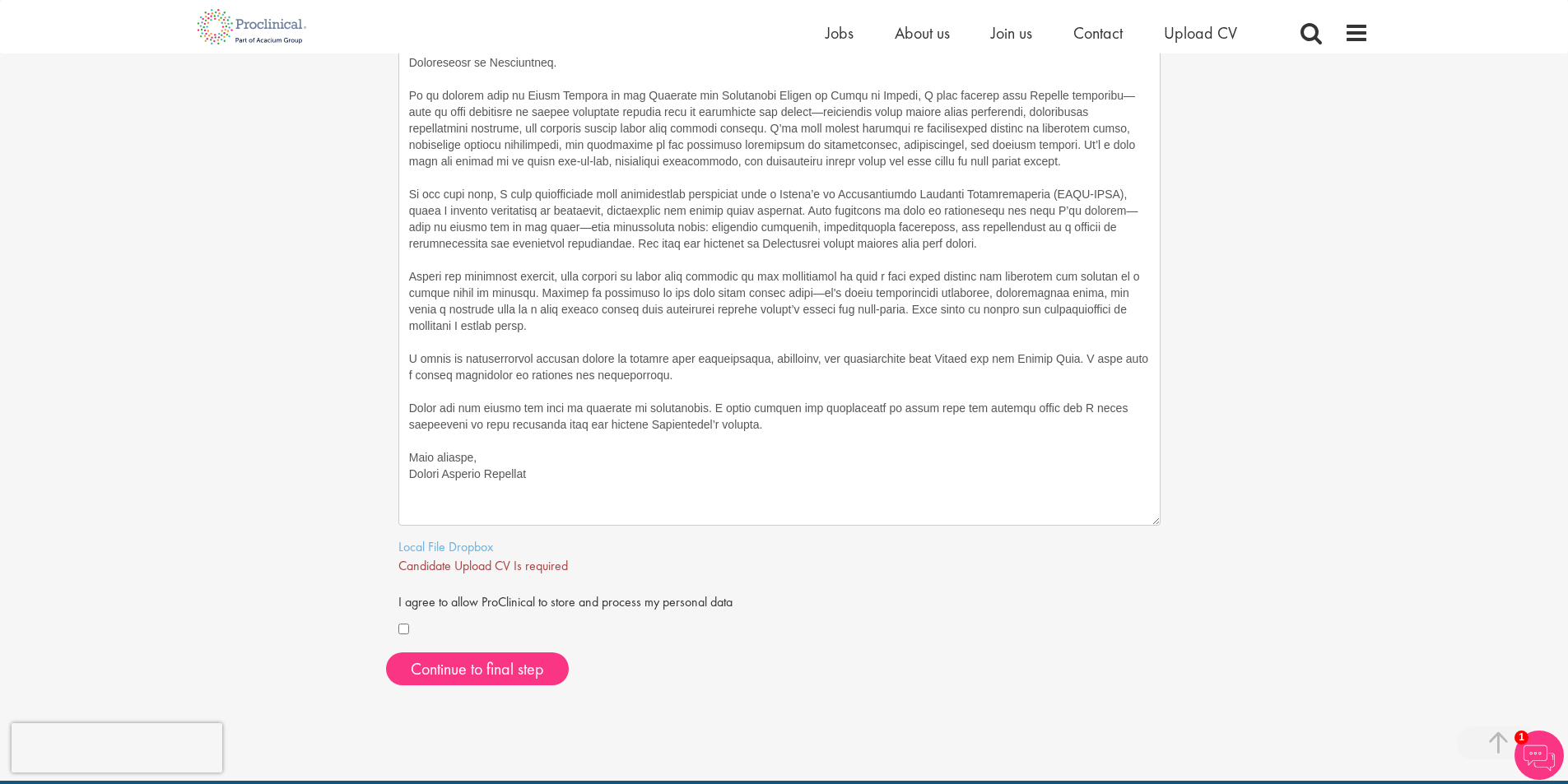
scroll to position [822, 0]
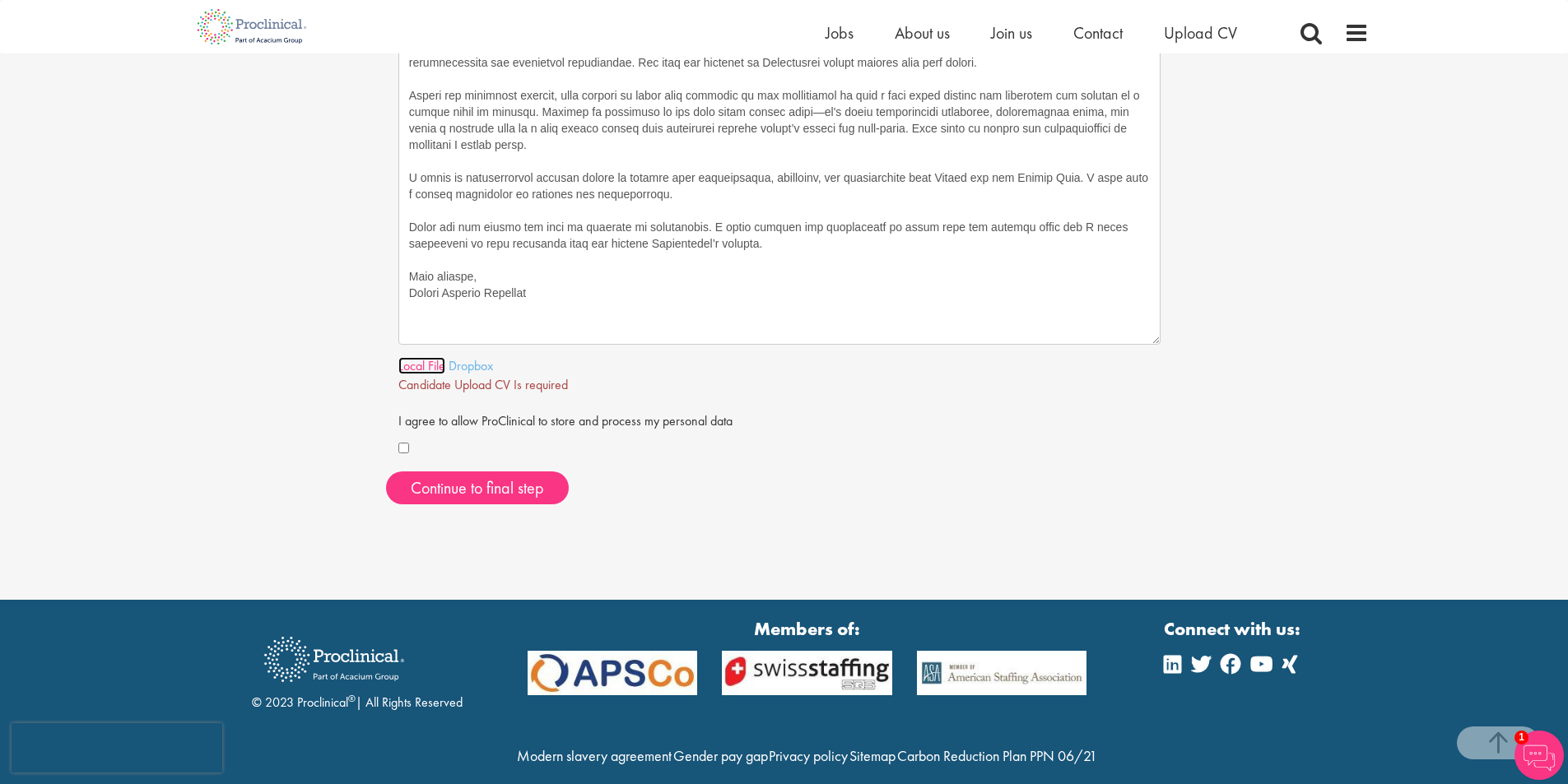
click at [414, 366] on link "Local File" at bounding box center [421, 366] width 47 height 17
click at [413, 370] on link "Local File" at bounding box center [421, 366] width 47 height 17
click at [585, 382] on link "Here" at bounding box center [577, 384] width 26 height 17
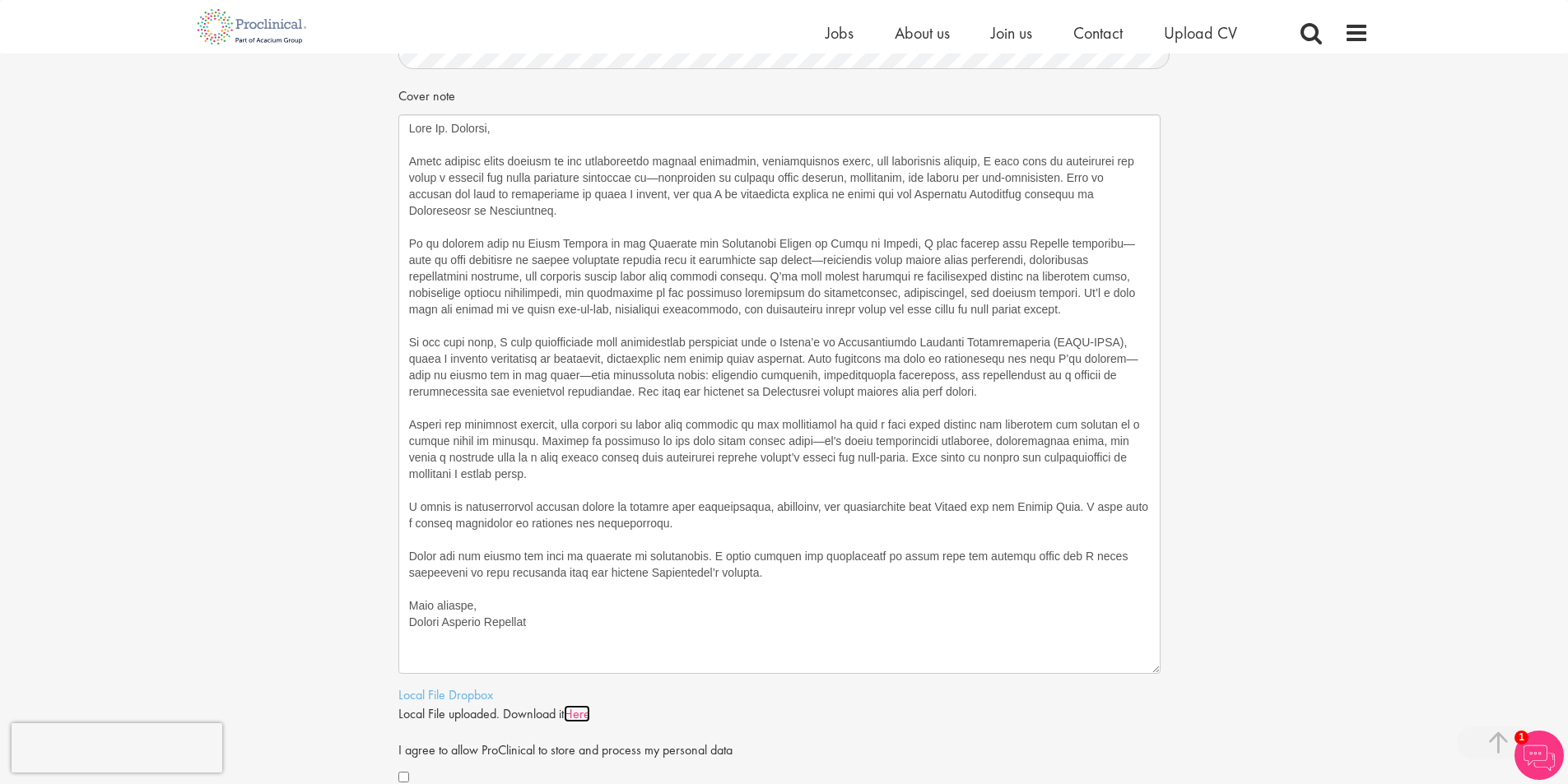
scroll to position [878, 0]
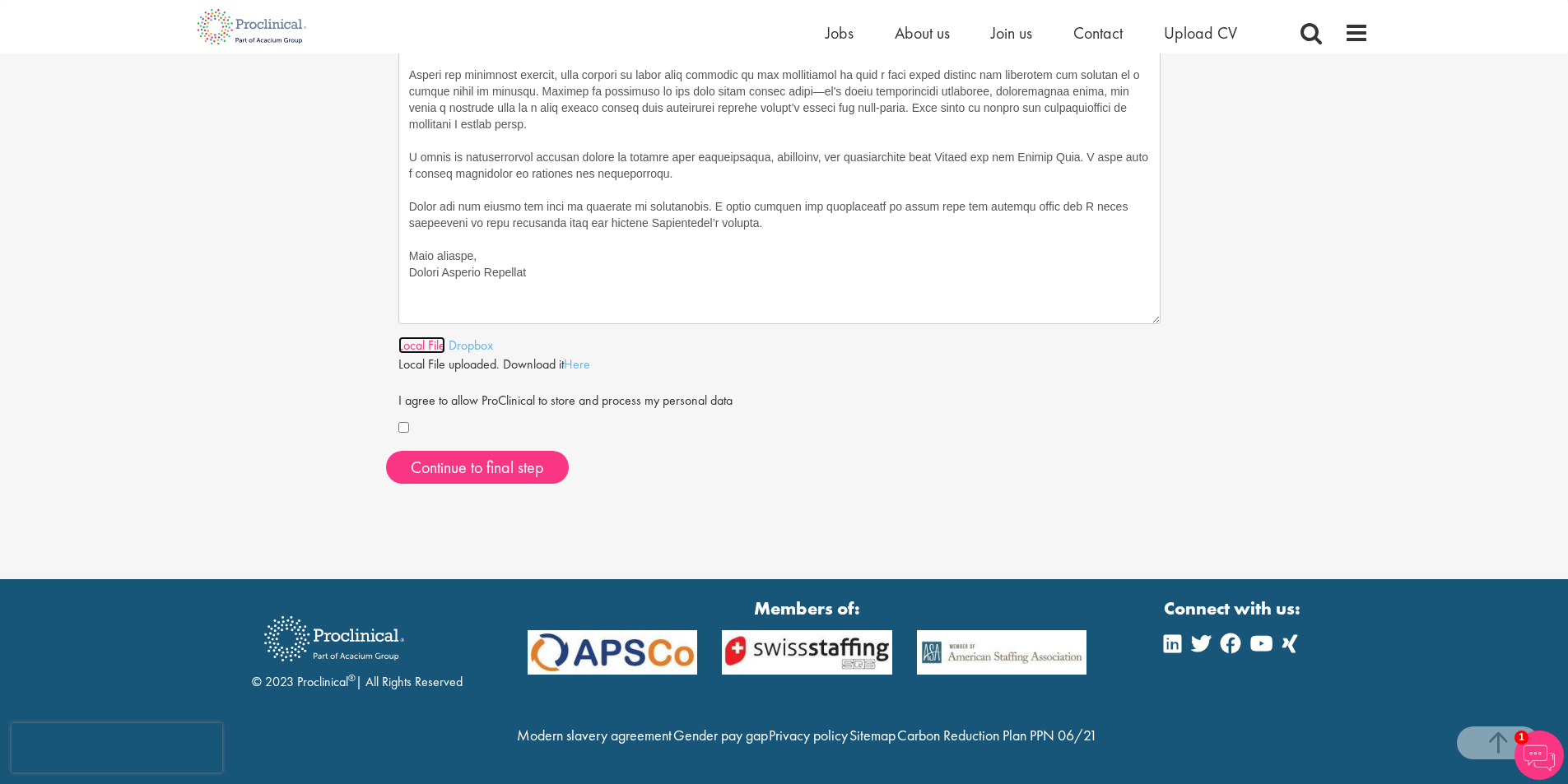
click at [421, 337] on link "Local File" at bounding box center [421, 345] width 47 height 17
click at [734, 451] on div "Continue to final step" at bounding box center [784, 467] width 796 height 33
click at [586, 355] on link "Here" at bounding box center [577, 364] width 26 height 17
click at [476, 457] on span "Continue to final step" at bounding box center [477, 467] width 134 height 21
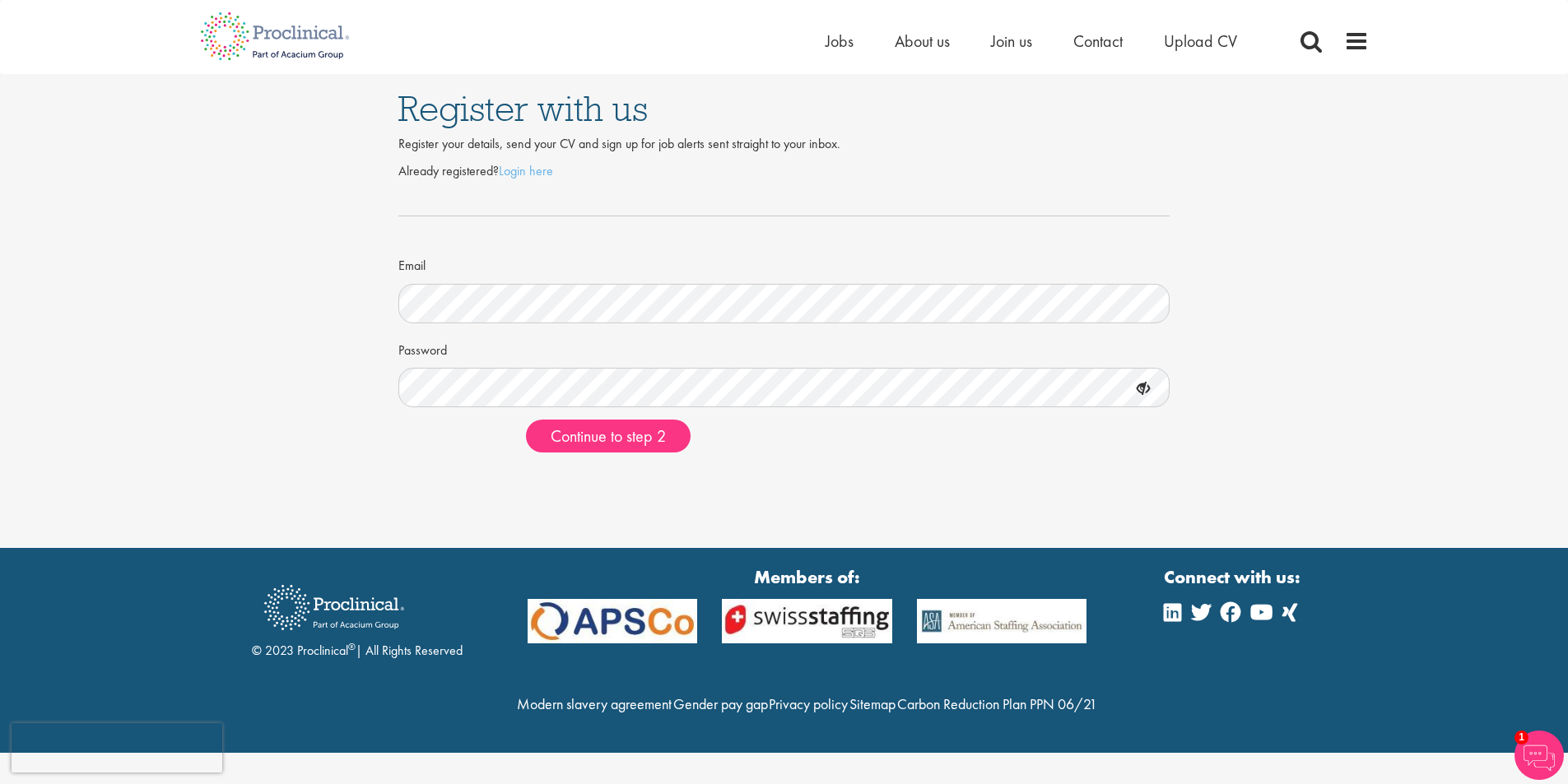
click at [846, 451] on div "Continue to step 2" at bounding box center [841, 435] width 656 height 33
click at [634, 442] on span "Continue to step 2" at bounding box center [607, 435] width 115 height 21
